Goal: Transaction & Acquisition: Subscribe to service/newsletter

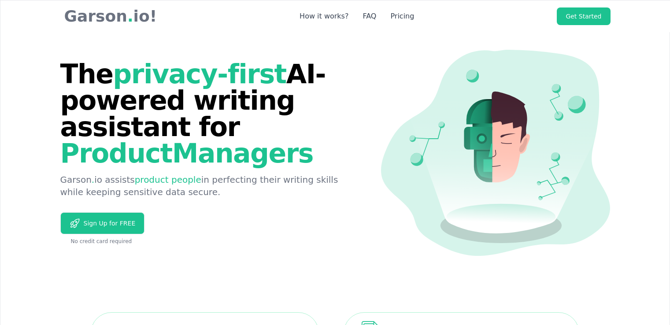
scroll to position [2791, 0]
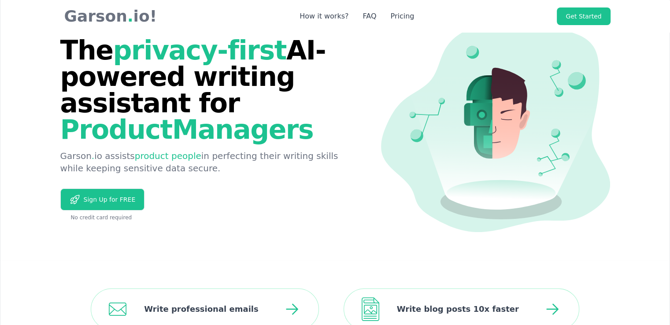
click at [392, 15] on link "Pricing" at bounding box center [402, 16] width 24 height 11
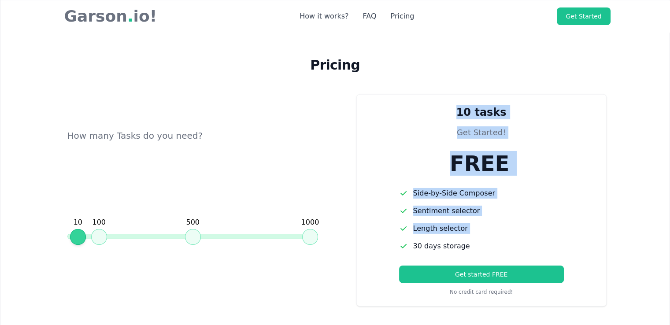
drag, startPoint x: 81, startPoint y: 221, endPoint x: 577, endPoint y: 165, distance: 499.8
click at [382, 228] on div "How many Tasks do you need? 10 100 500 1000 10 tasks Get Started! FREE Side-by-…" at bounding box center [335, 200] width 543 height 212
click at [649, 124] on section "Pricing How many Tasks do you need? 10 100 500 1000 10 tasks Get Started! FREE …" at bounding box center [334, 182] width 669 height 334
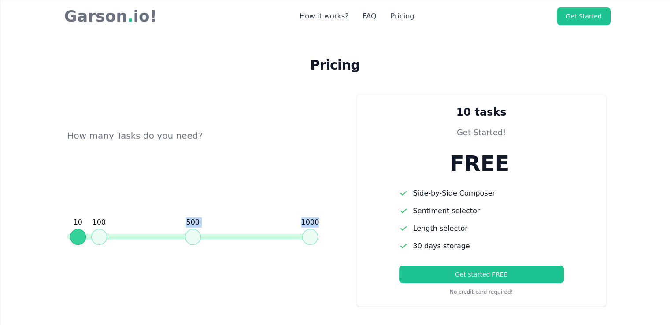
drag, startPoint x: 76, startPoint y: 221, endPoint x: 119, endPoint y: 222, distance: 42.8
click at [148, 224] on div "How many Tasks do you need? 10 100 500 1000" at bounding box center [189, 200] width 250 height 212
click at [93, 221] on div "100" at bounding box center [99, 230] width 15 height 27
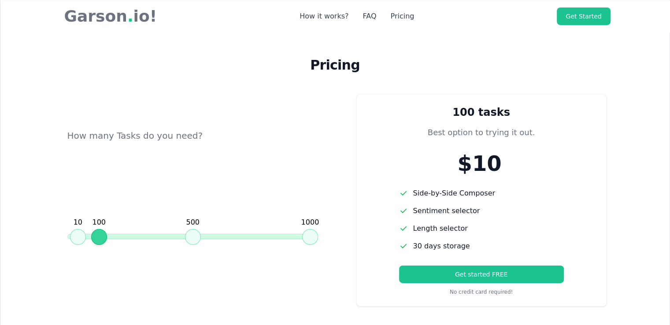
click at [194, 219] on div "500" at bounding box center [193, 230] width 15 height 27
click at [313, 221] on div "1000" at bounding box center [310, 230] width 15 height 27
drag, startPoint x: 650, startPoint y: 85, endPoint x: 661, endPoint y: 82, distance: 10.9
click at [650, 85] on section "Pricing How many Tasks do you need? 10 100 500 1000 1000 tasks Best option for …" at bounding box center [334, 182] width 669 height 334
